Goal: Find specific page/section: Find specific page/section

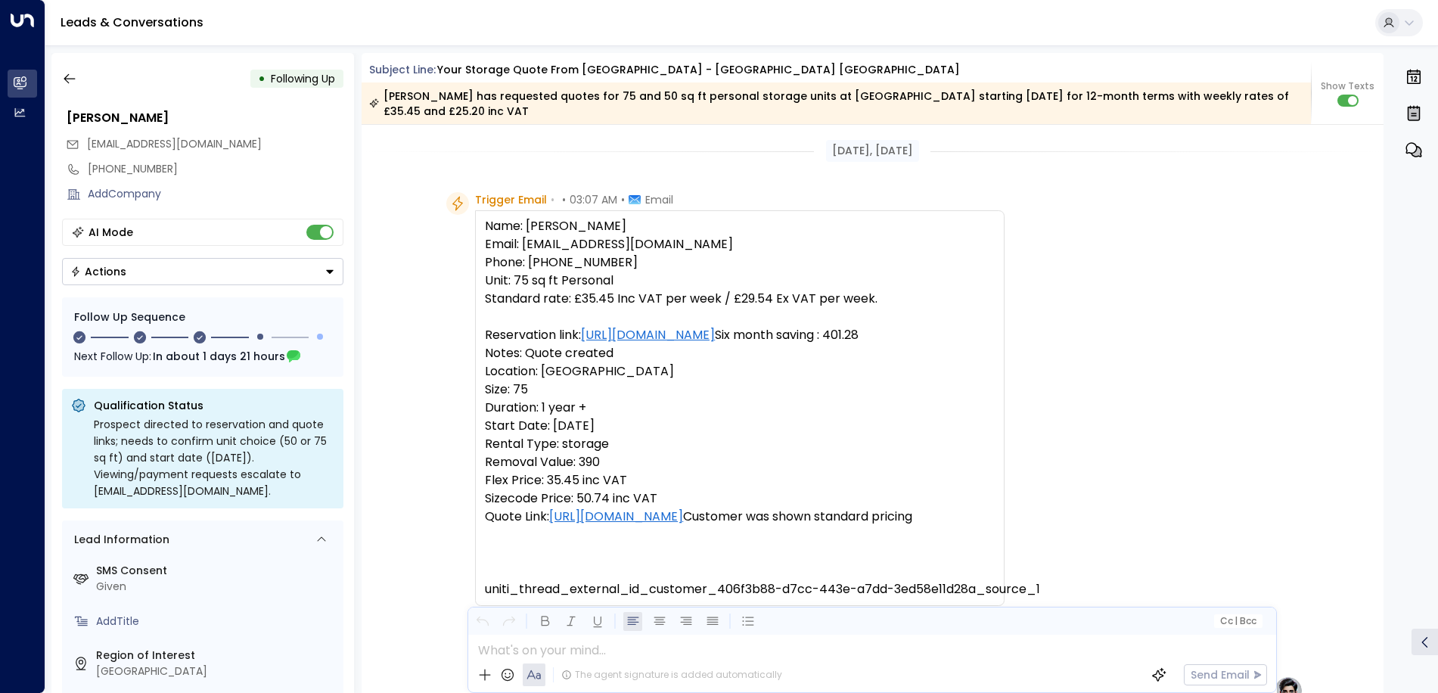
scroll to position [166, 0]
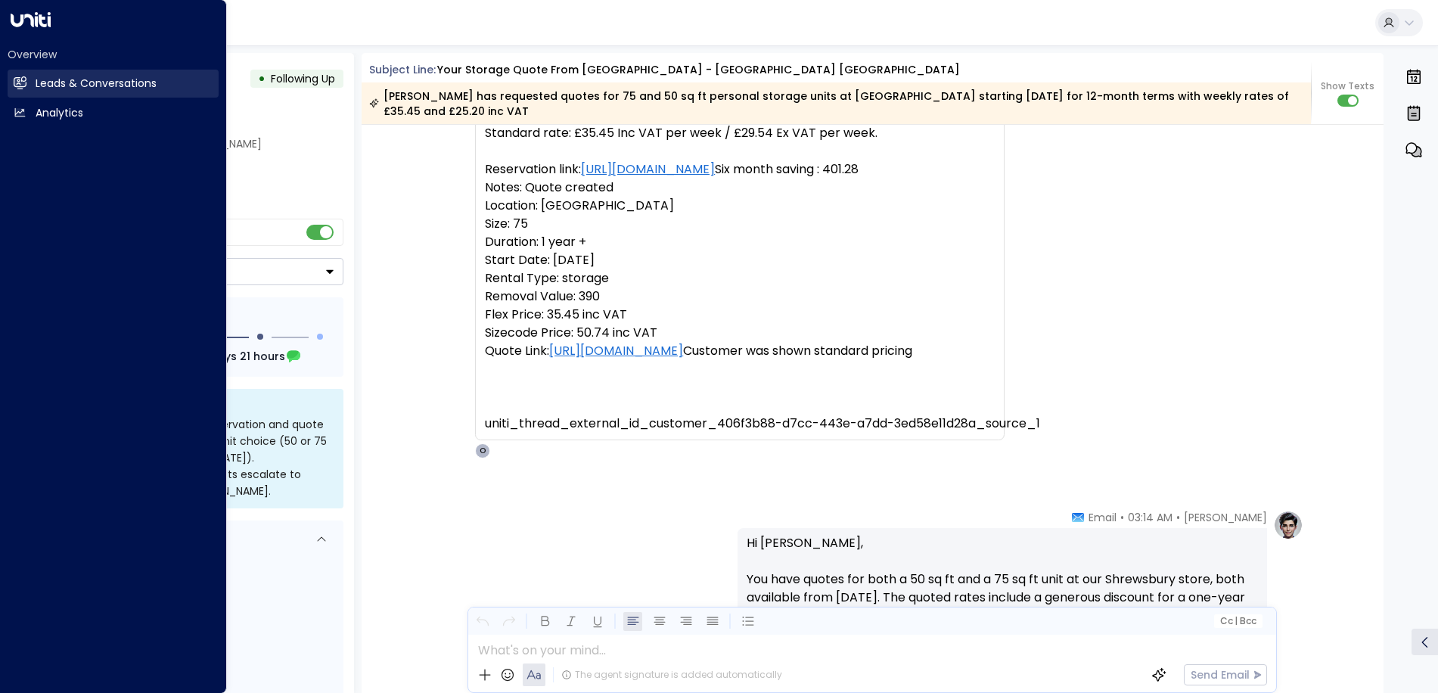
click at [82, 82] on h2 "Leads & Conversations" at bounding box center [96, 84] width 121 height 16
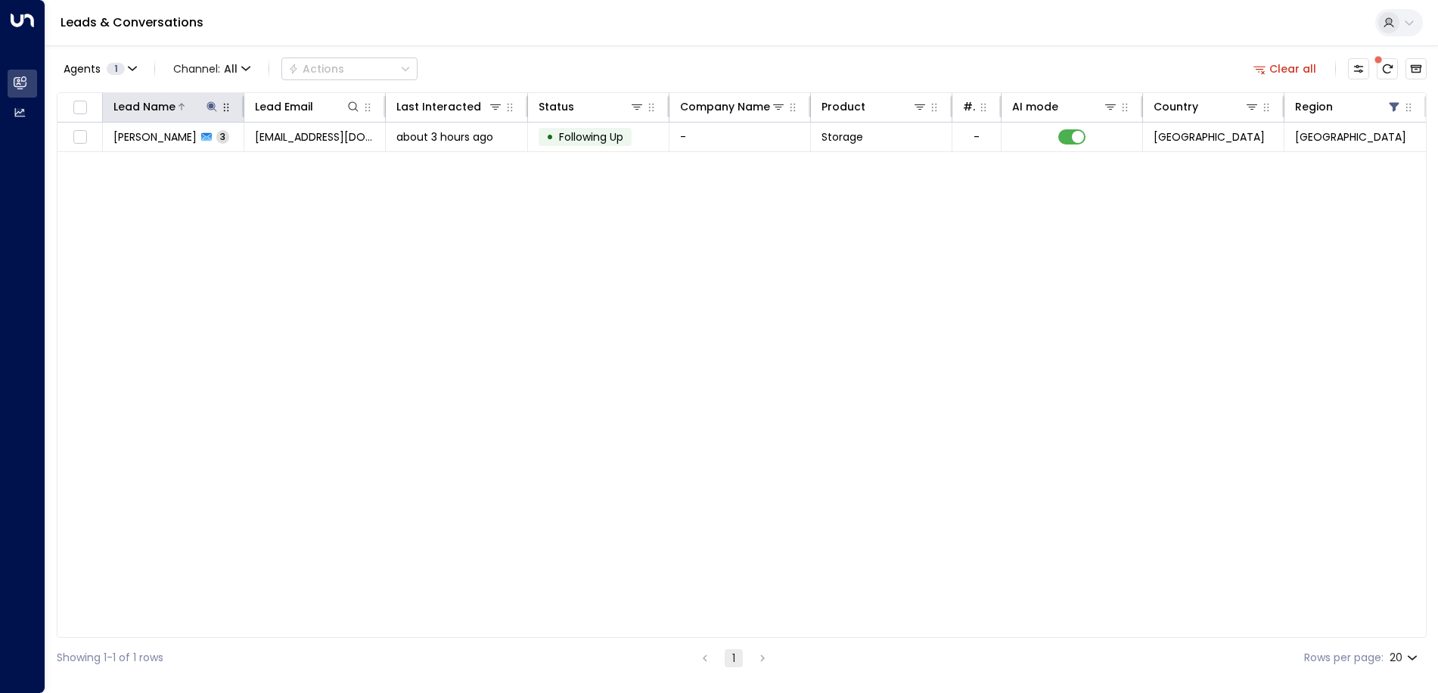
click at [209, 107] on icon at bounding box center [212, 107] width 12 height 12
click at [305, 163] on icon "button" at bounding box center [306, 162] width 12 height 12
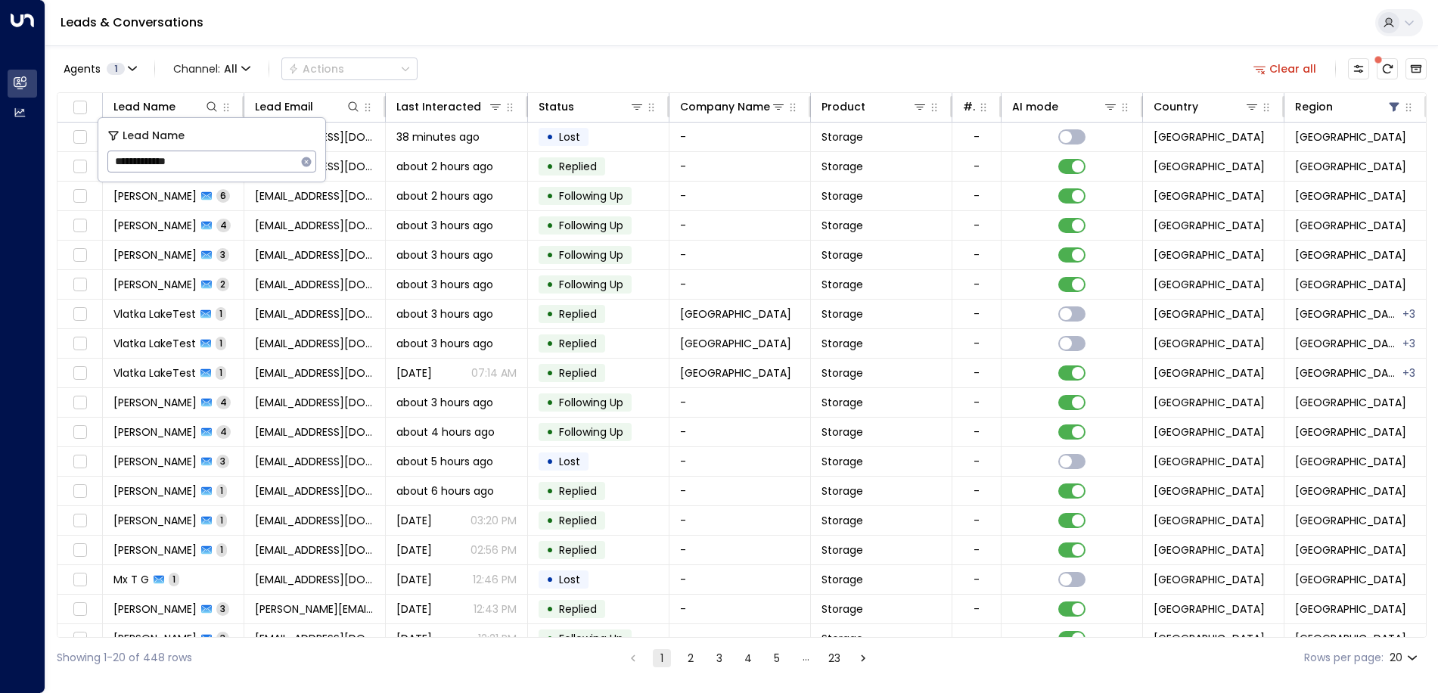
type input "**********"
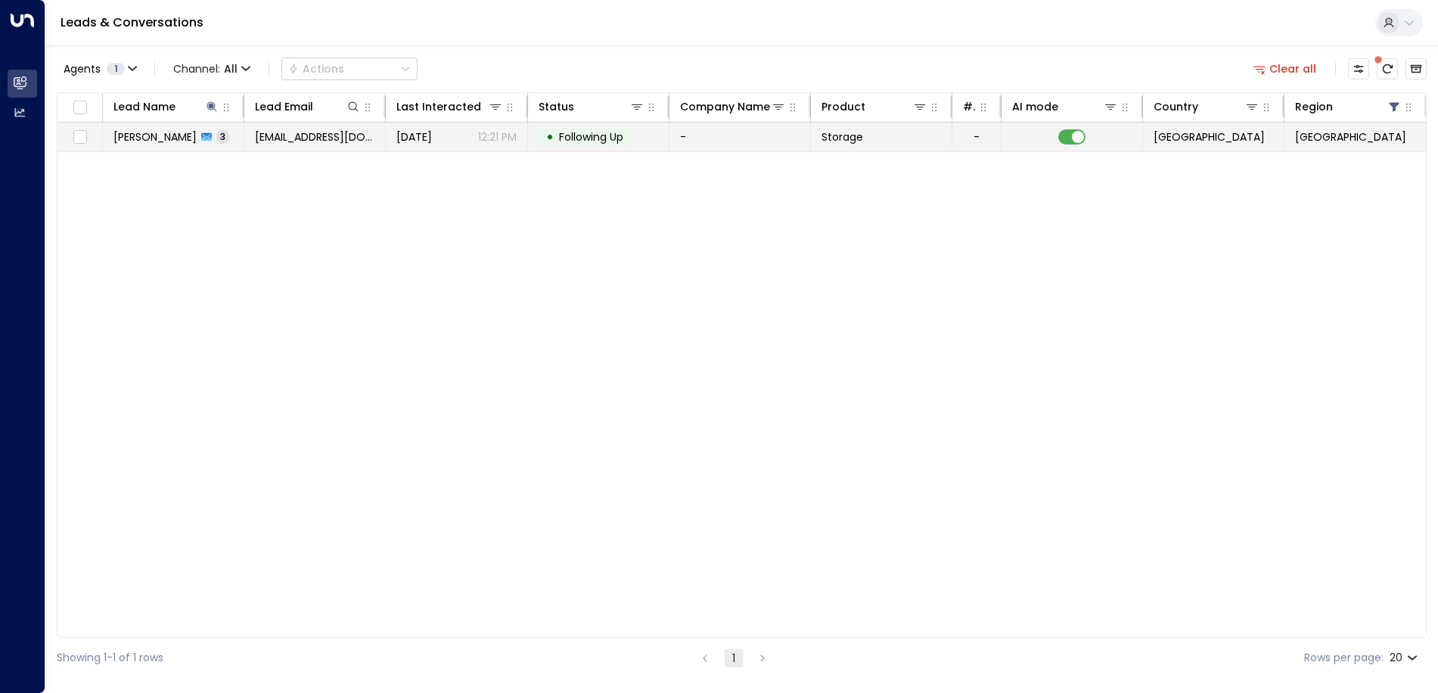
click at [427, 137] on span "[DATE]" at bounding box center [414, 136] width 36 height 15
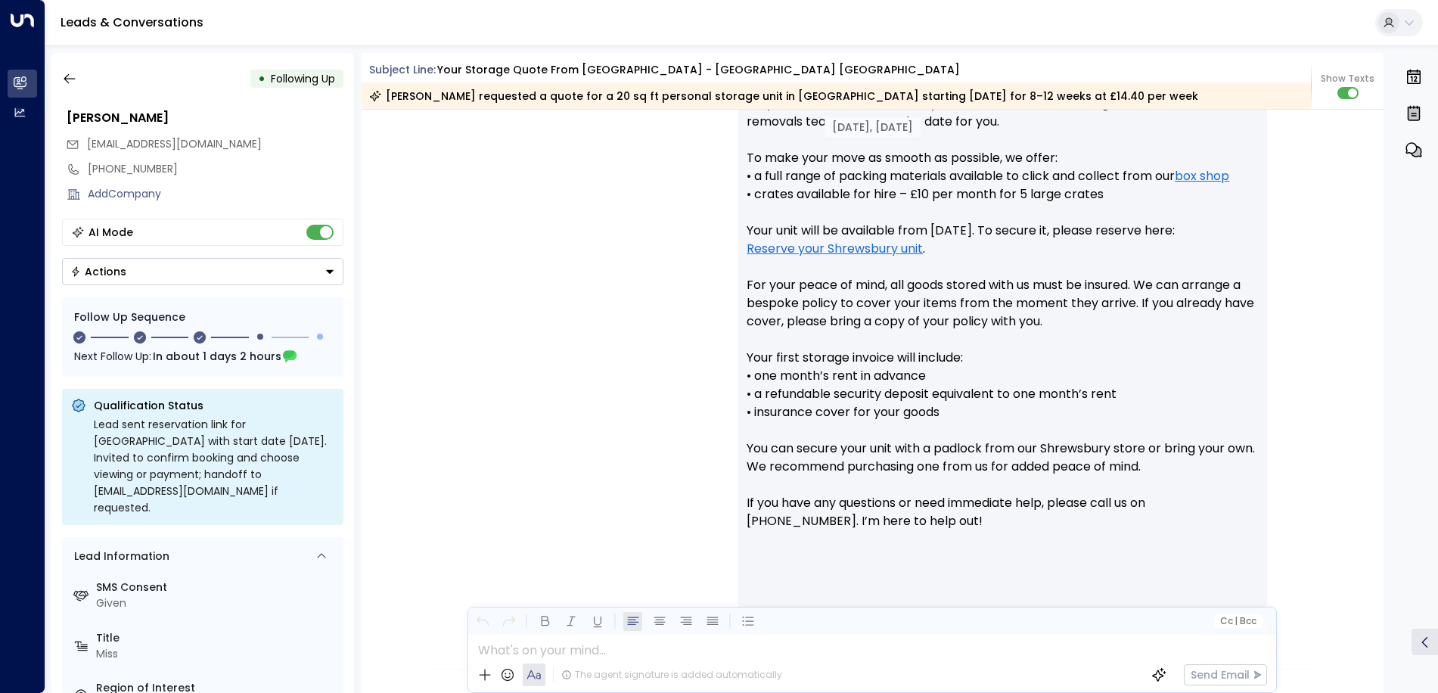
scroll to position [680, 0]
